Goal: Check status

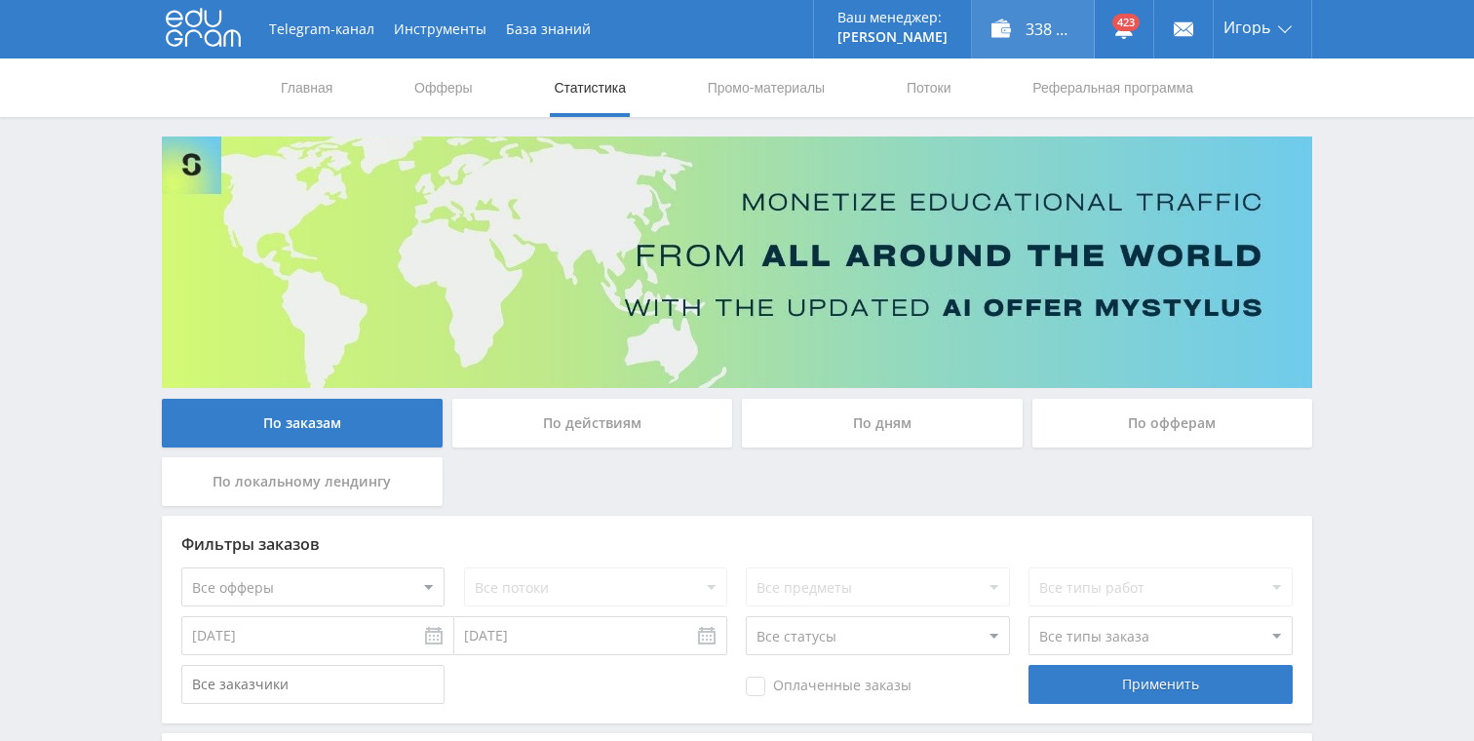
click at [1052, 26] on div "338 196,00 ₽" at bounding box center [1033, 29] width 122 height 58
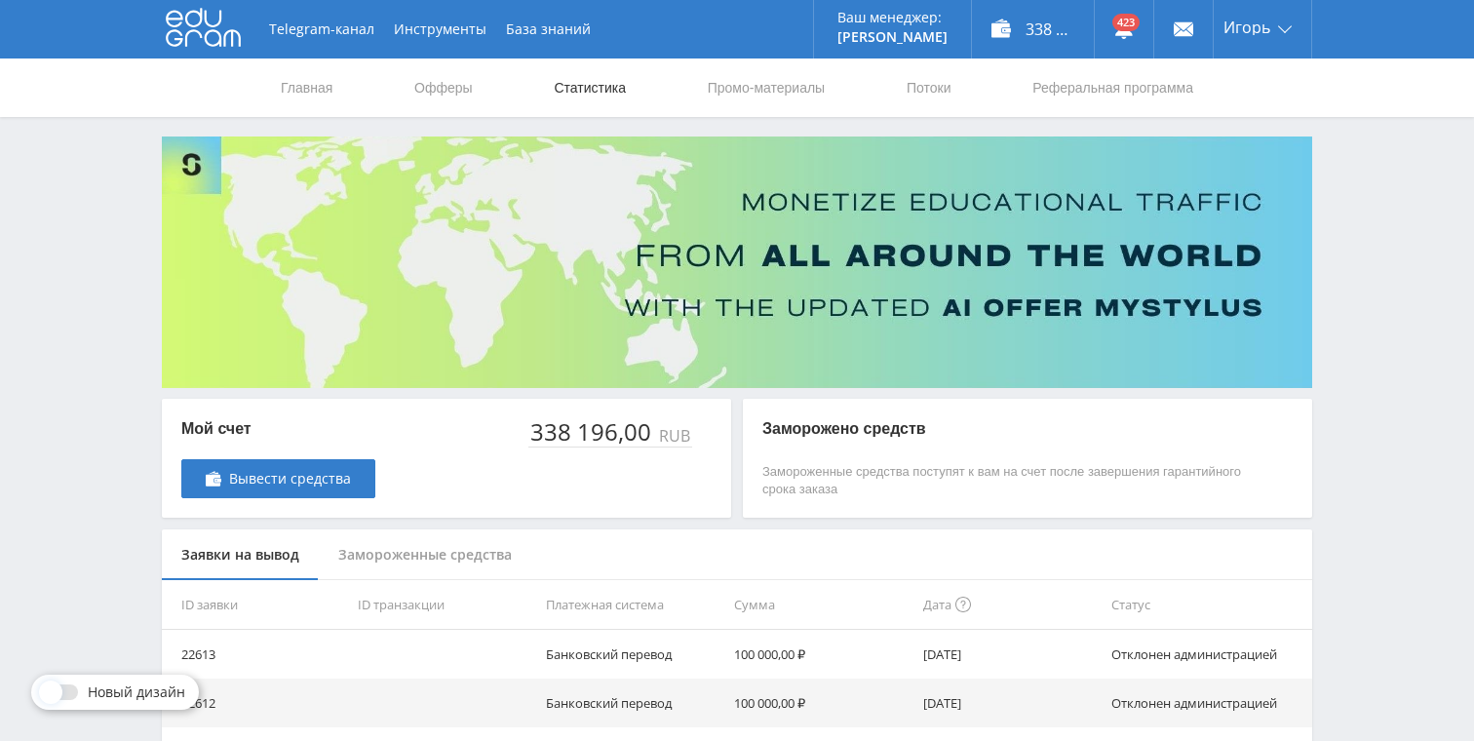
click at [554, 84] on link "Статистика" at bounding box center [590, 87] width 76 height 58
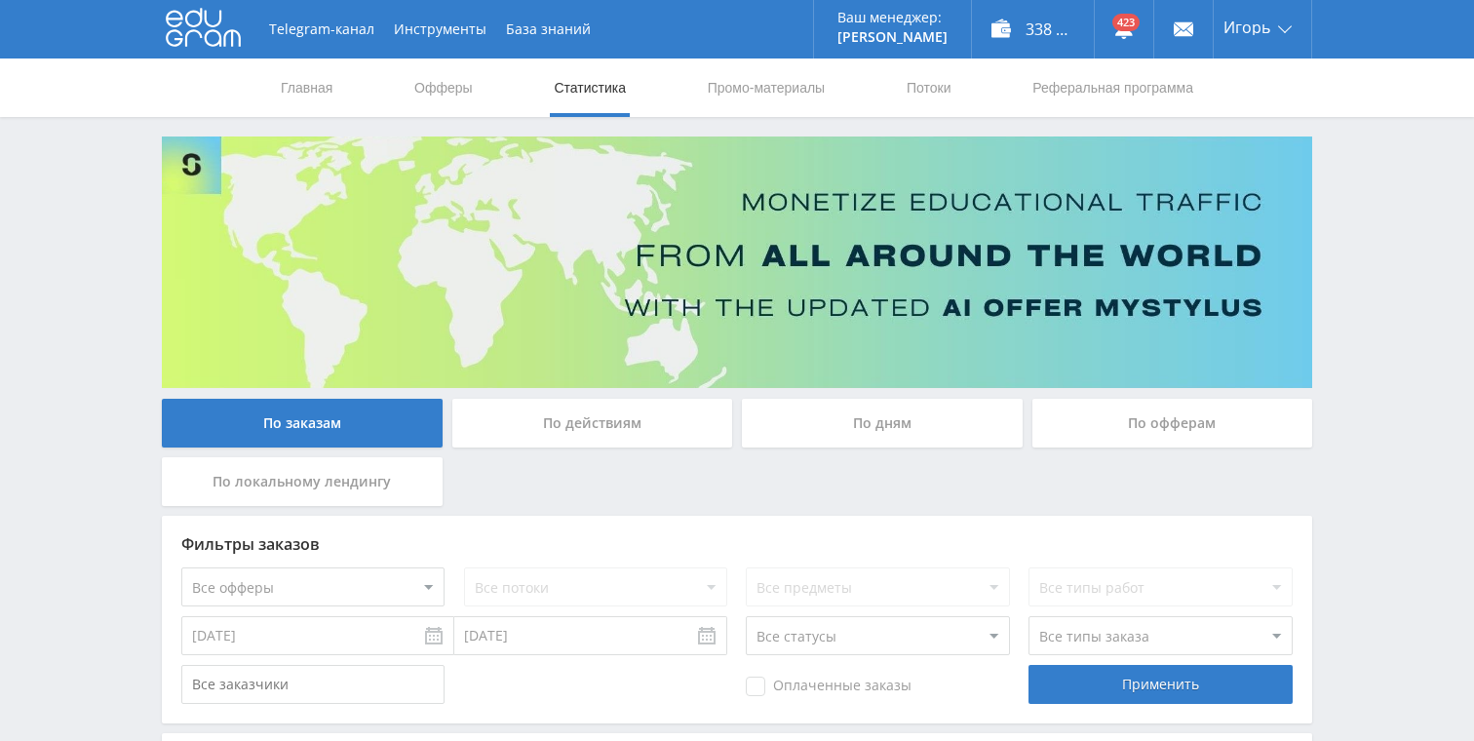
click at [908, 407] on div "По дням" at bounding box center [882, 423] width 281 height 49
click at [0, 0] on input "По дням" at bounding box center [0, 0] width 0 height 0
